Goal: Register for event/course

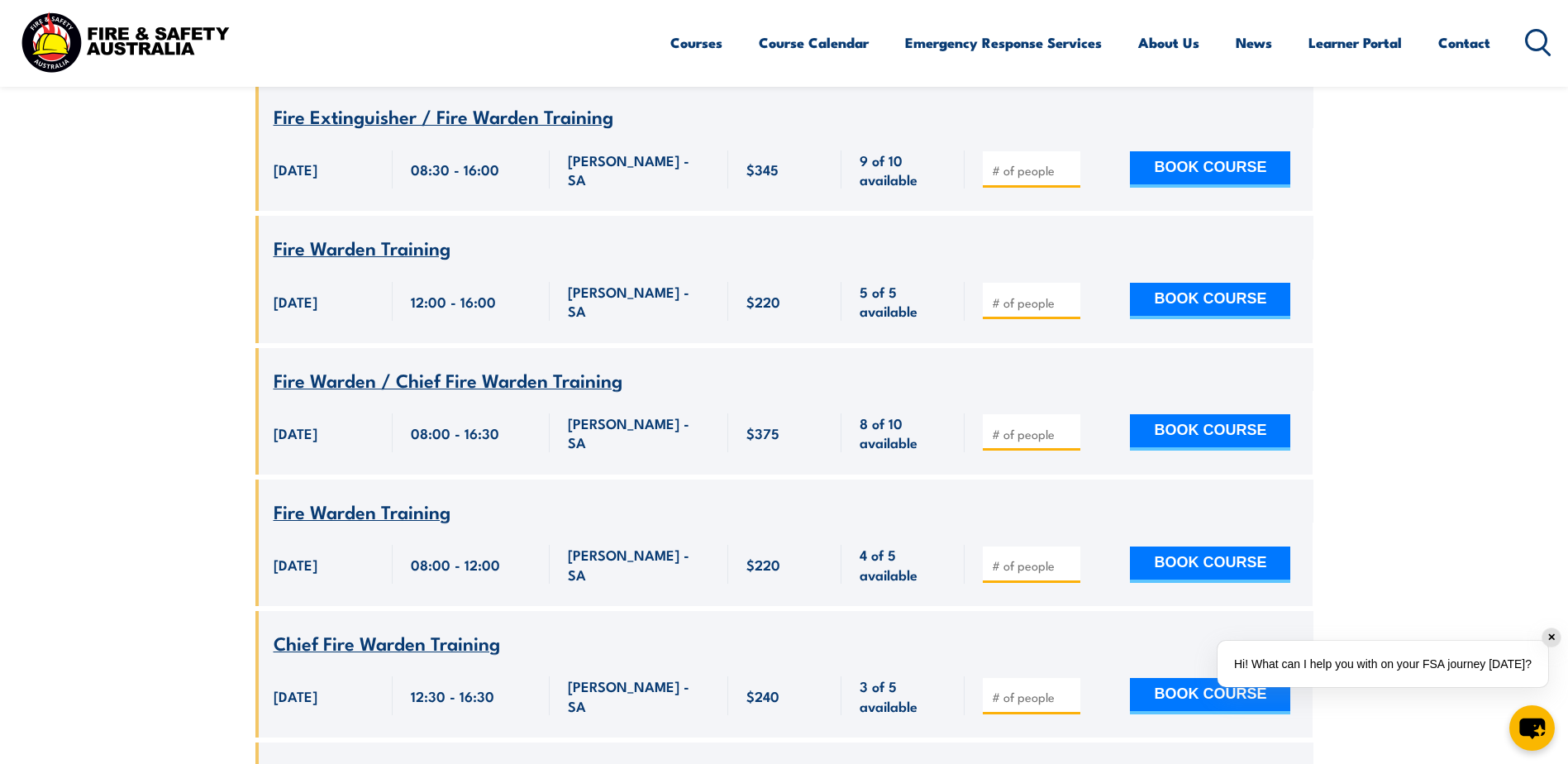
scroll to position [2116, 0]
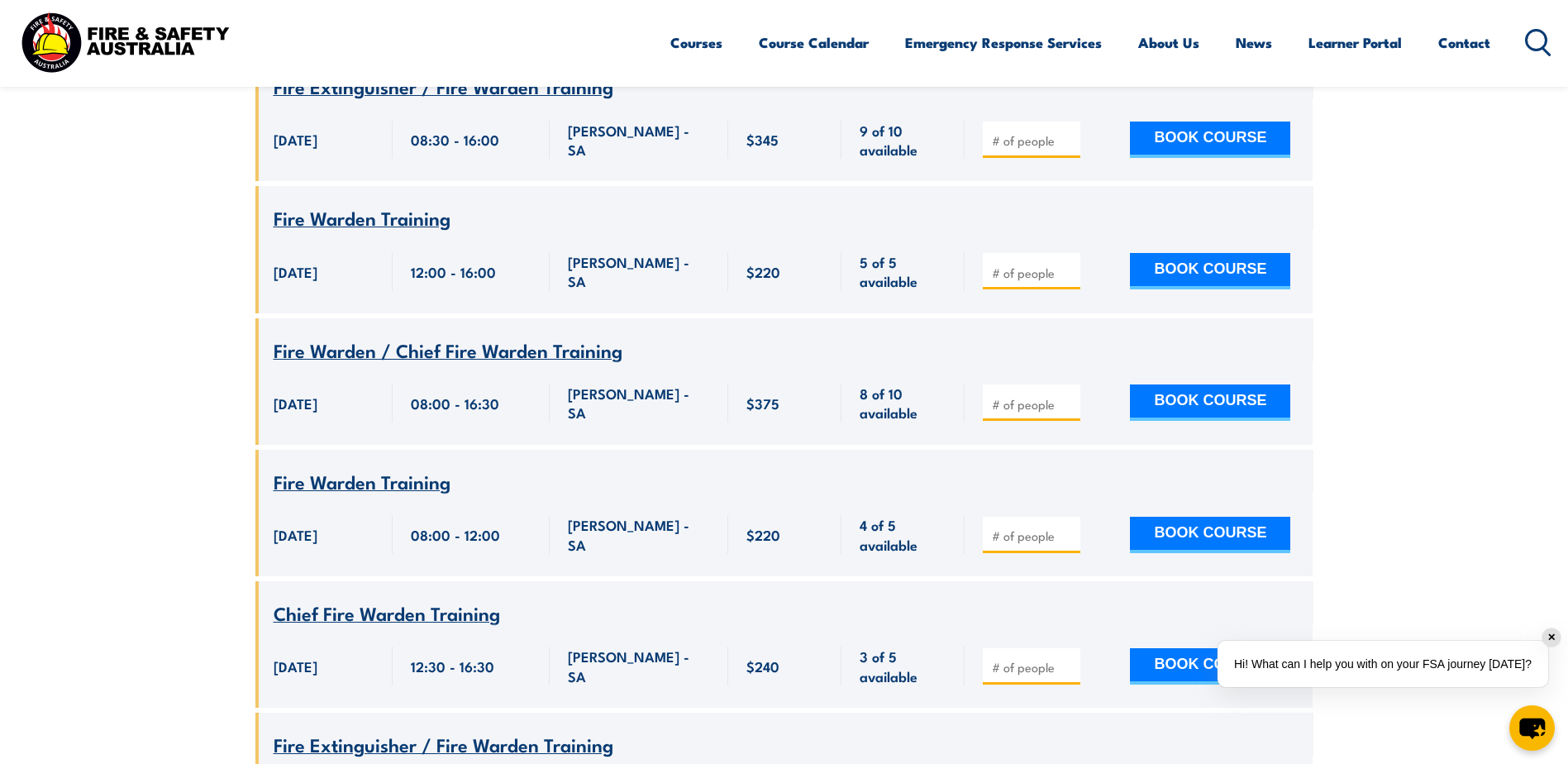
click at [1022, 396] on input "number" at bounding box center [1032, 404] width 83 height 17
type input "1"
click at [1069, 396] on input "1" at bounding box center [1032, 404] width 83 height 17
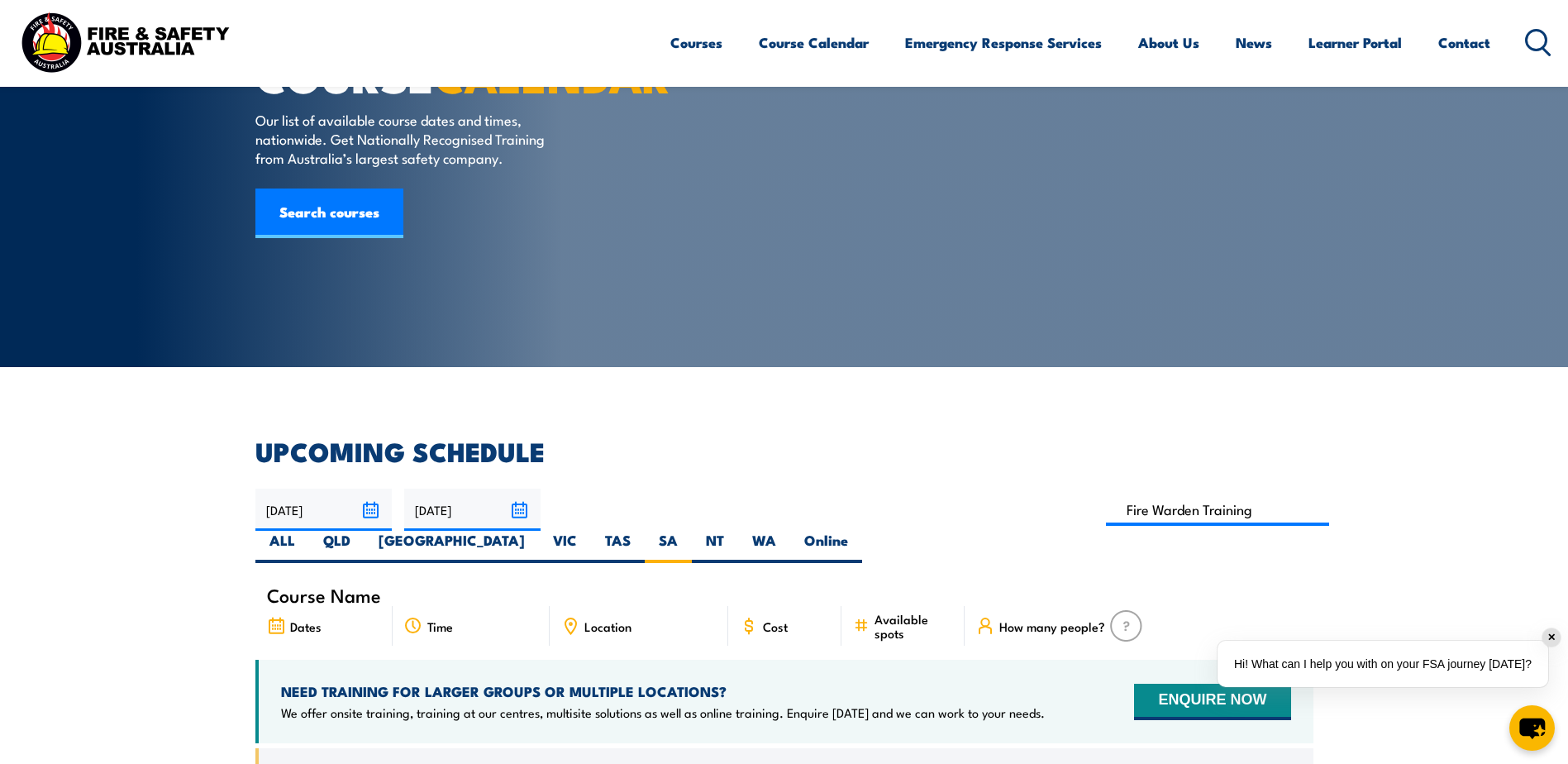
scroll to position [0, 0]
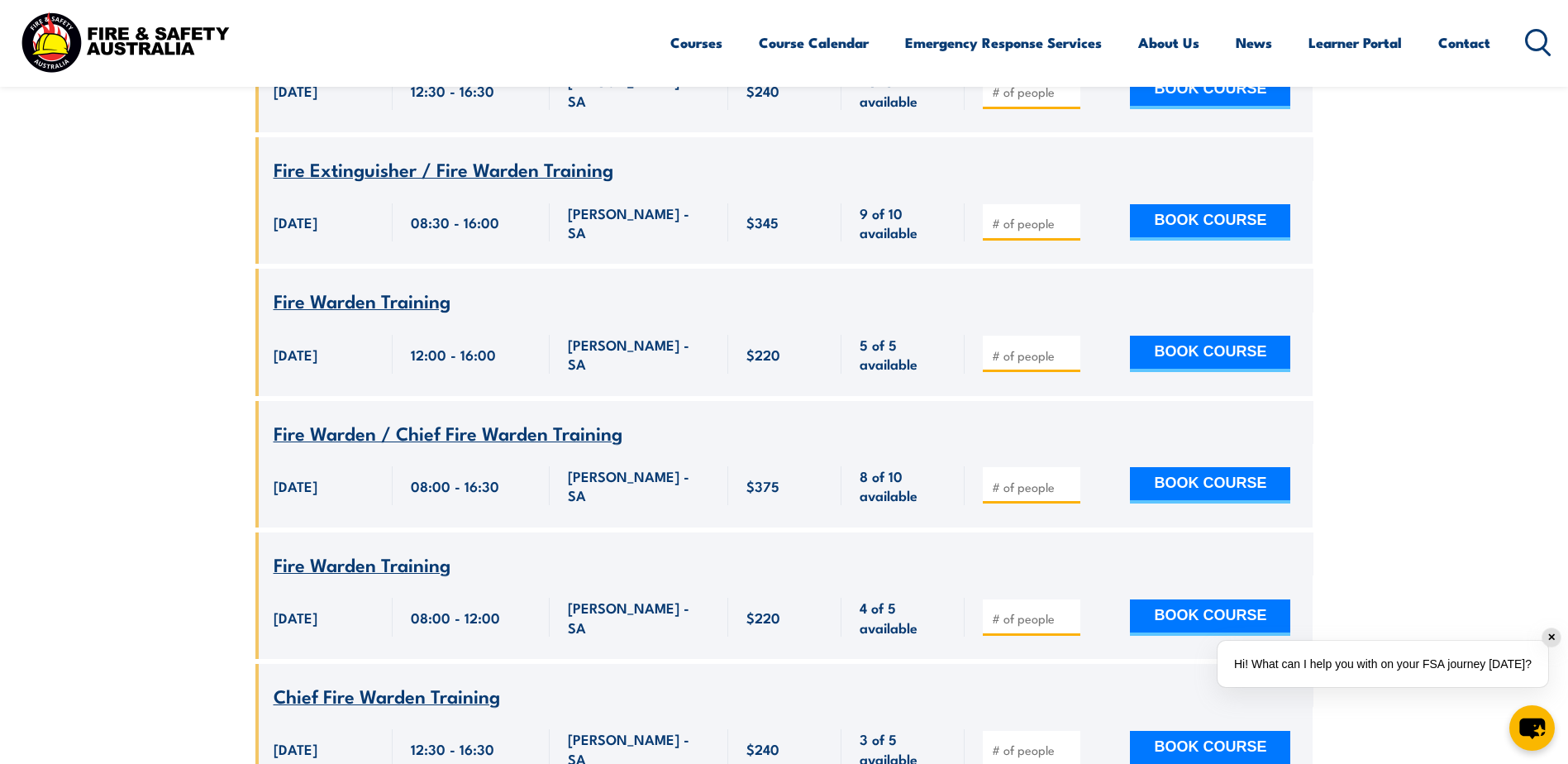
scroll to position [1537, 0]
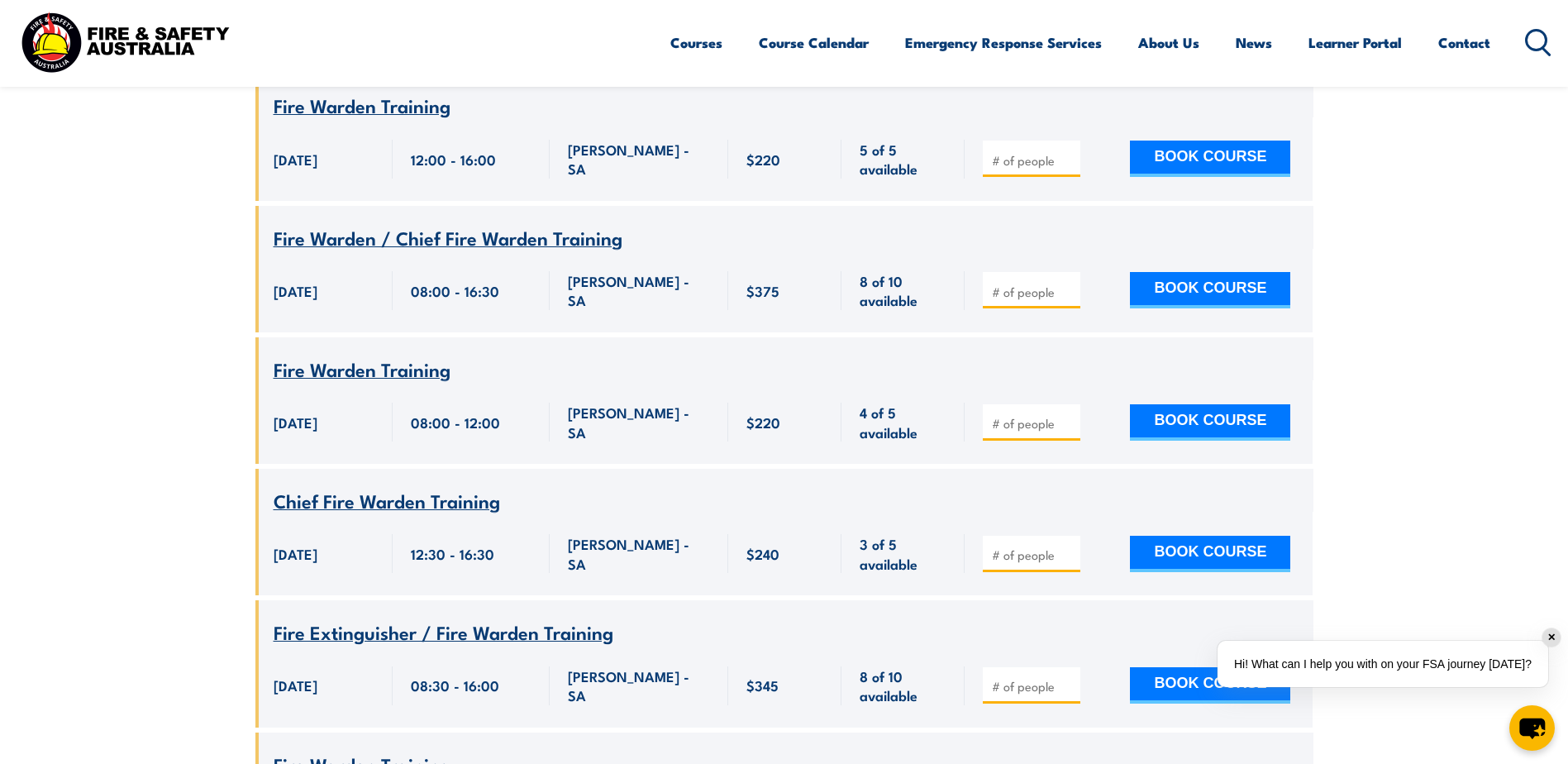
scroll to position [2281, 0]
